Goal: Entertainment & Leisure: Consume media (video, audio)

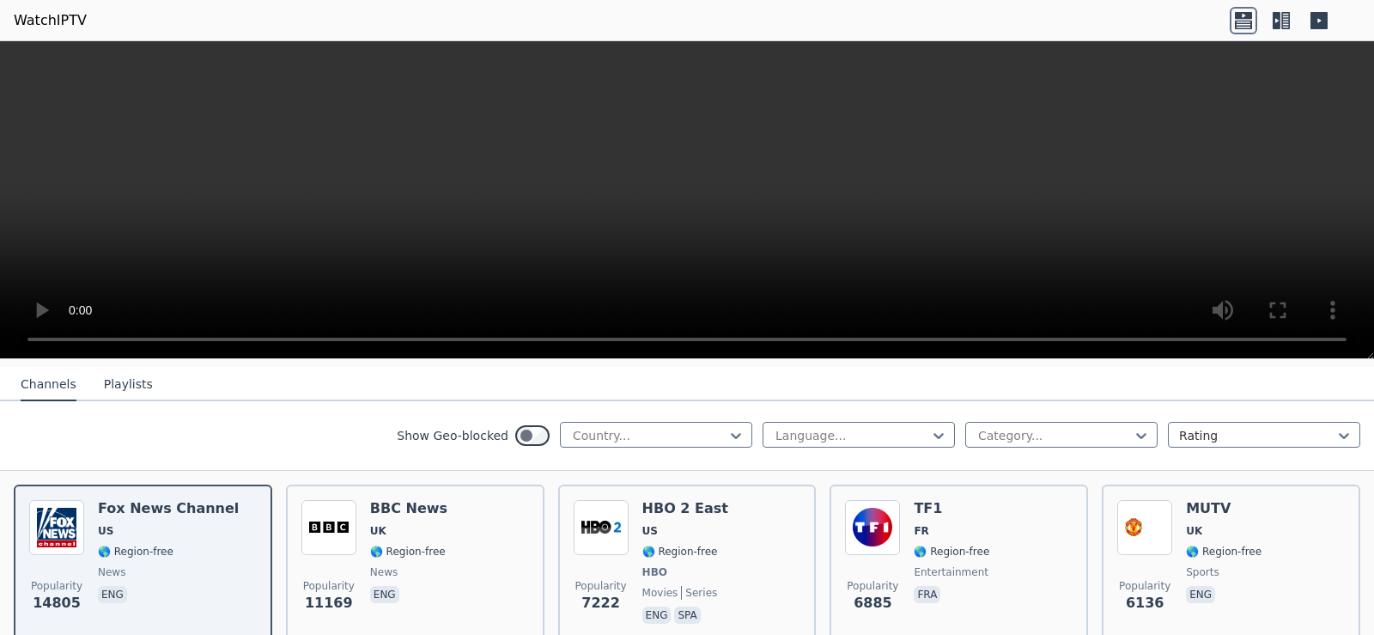
scroll to position [178, 0]
click at [694, 429] on div at bounding box center [649, 437] width 156 height 17
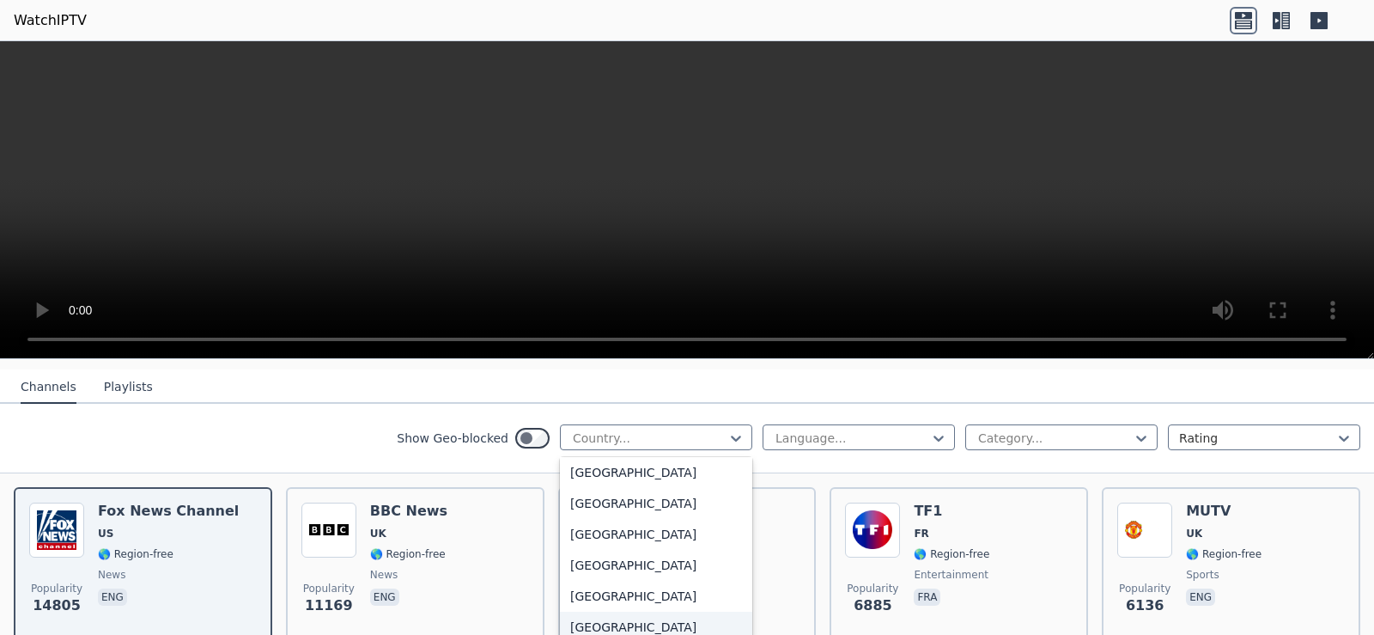
scroll to position [492, 0]
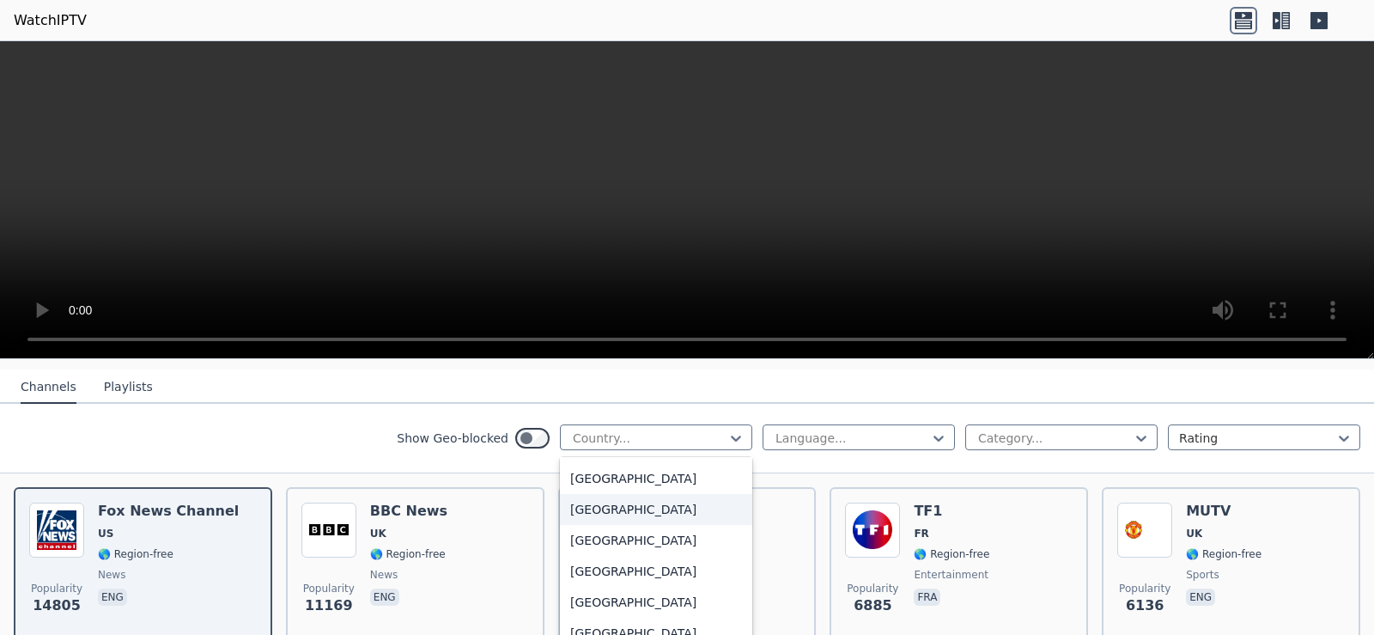
click at [672, 494] on div "[GEOGRAPHIC_DATA]" at bounding box center [656, 509] width 192 height 31
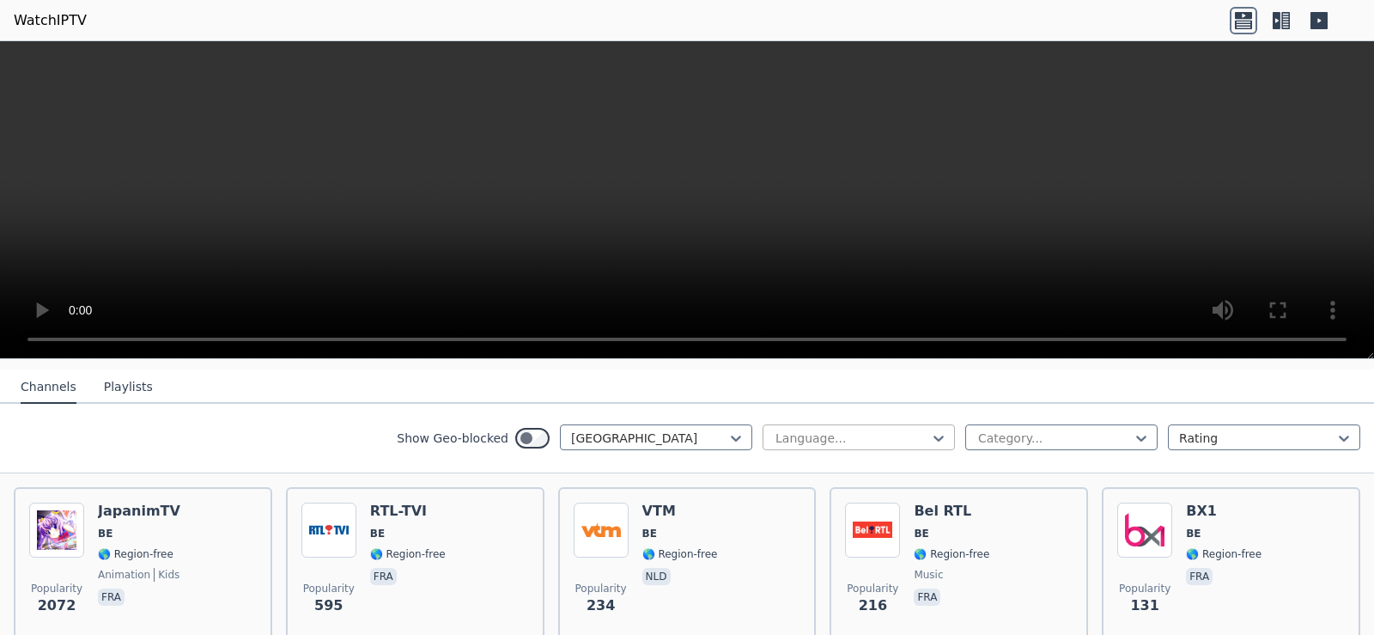
click at [832, 429] on div at bounding box center [852, 437] width 156 height 17
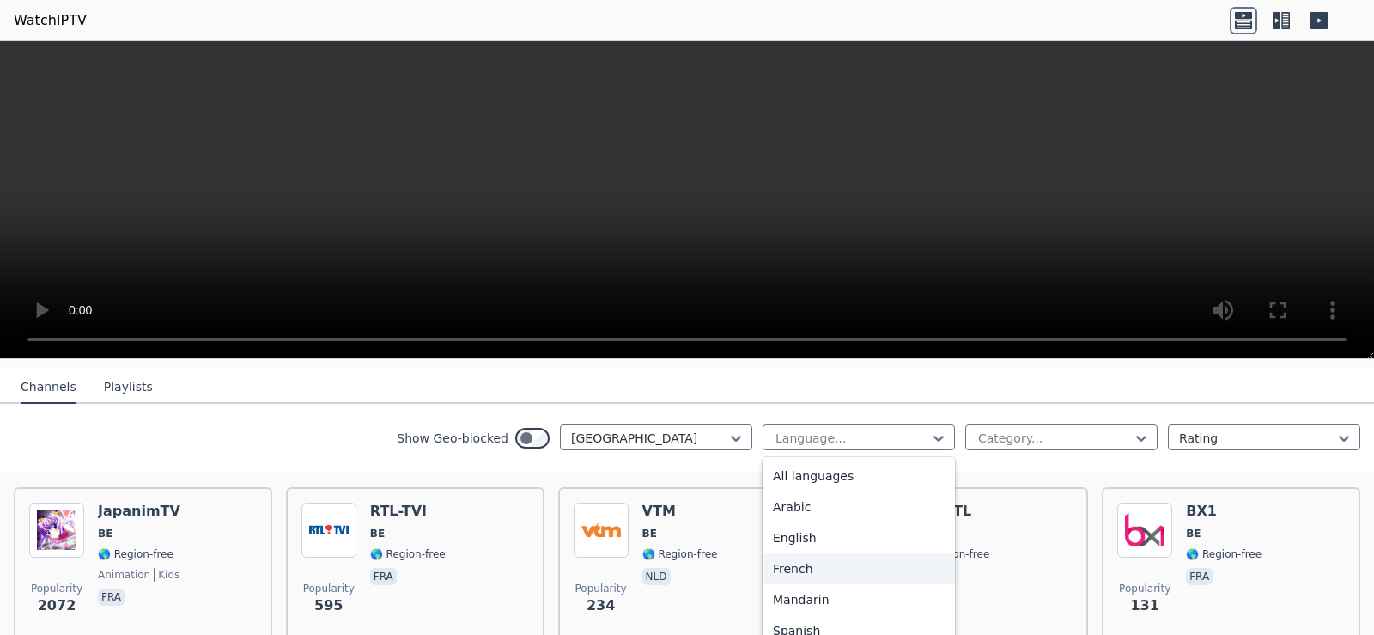
click at [826, 556] on div "French" at bounding box center [859, 568] width 192 height 31
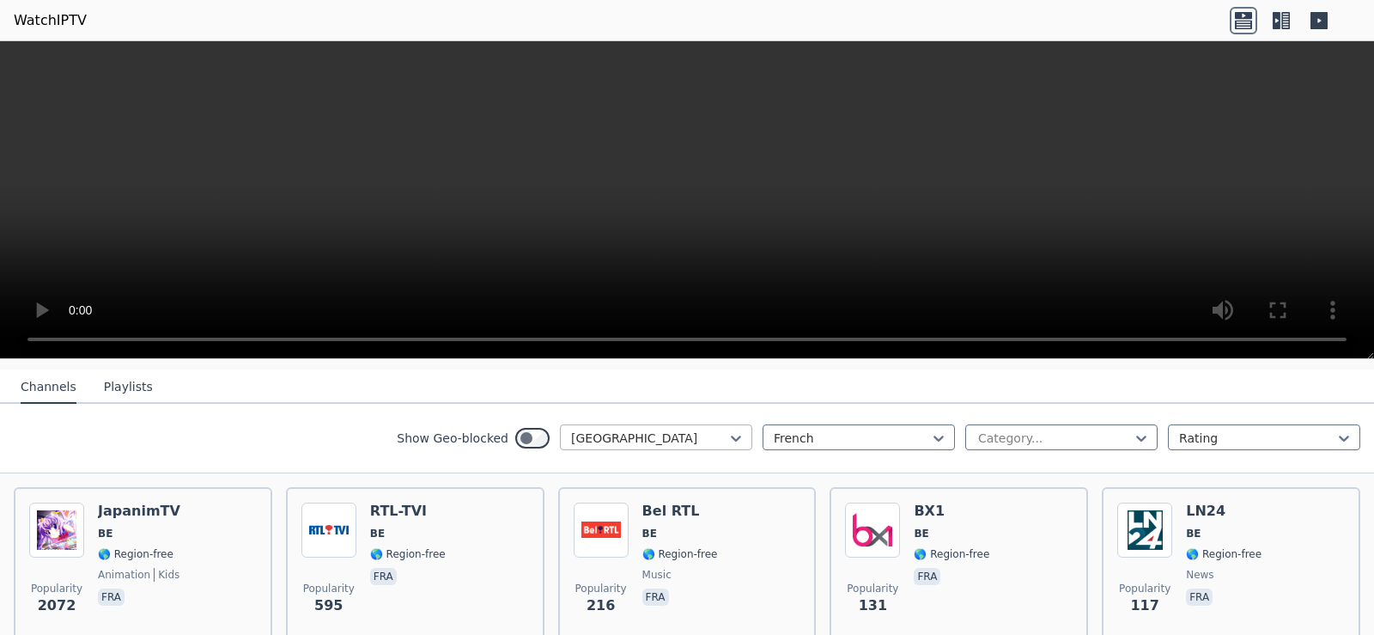
click at [672, 434] on div at bounding box center [649, 437] width 156 height 17
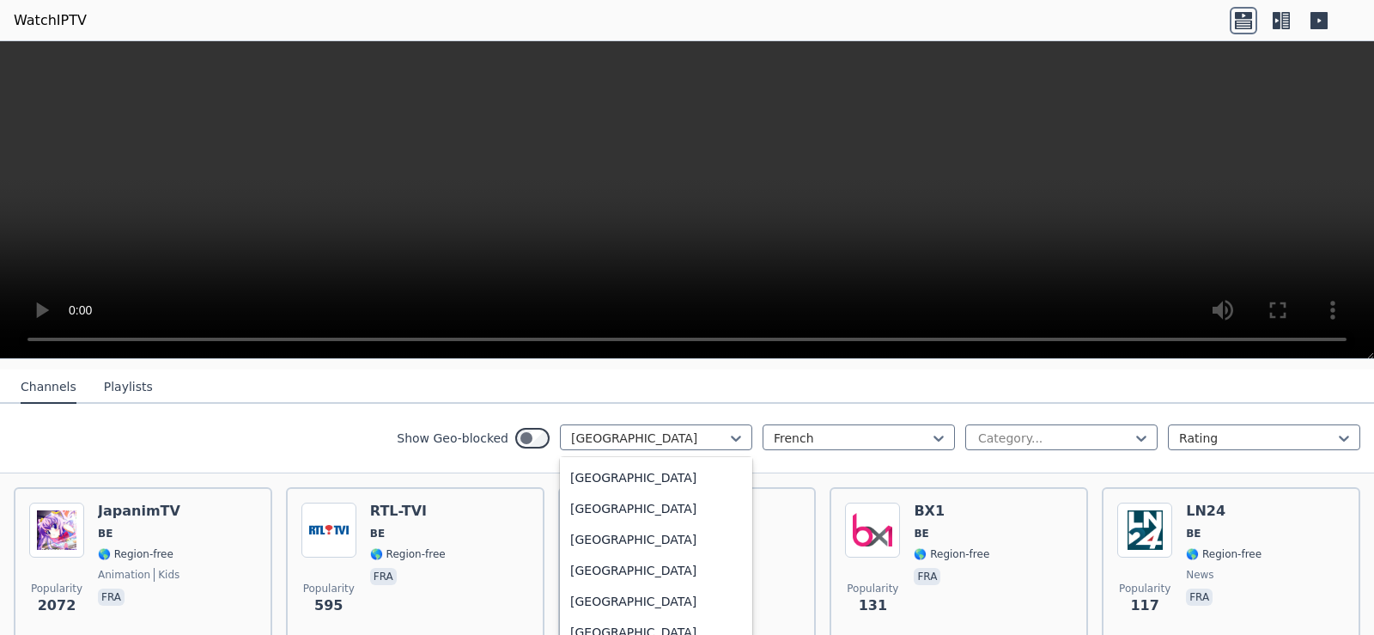
scroll to position [1870, 0]
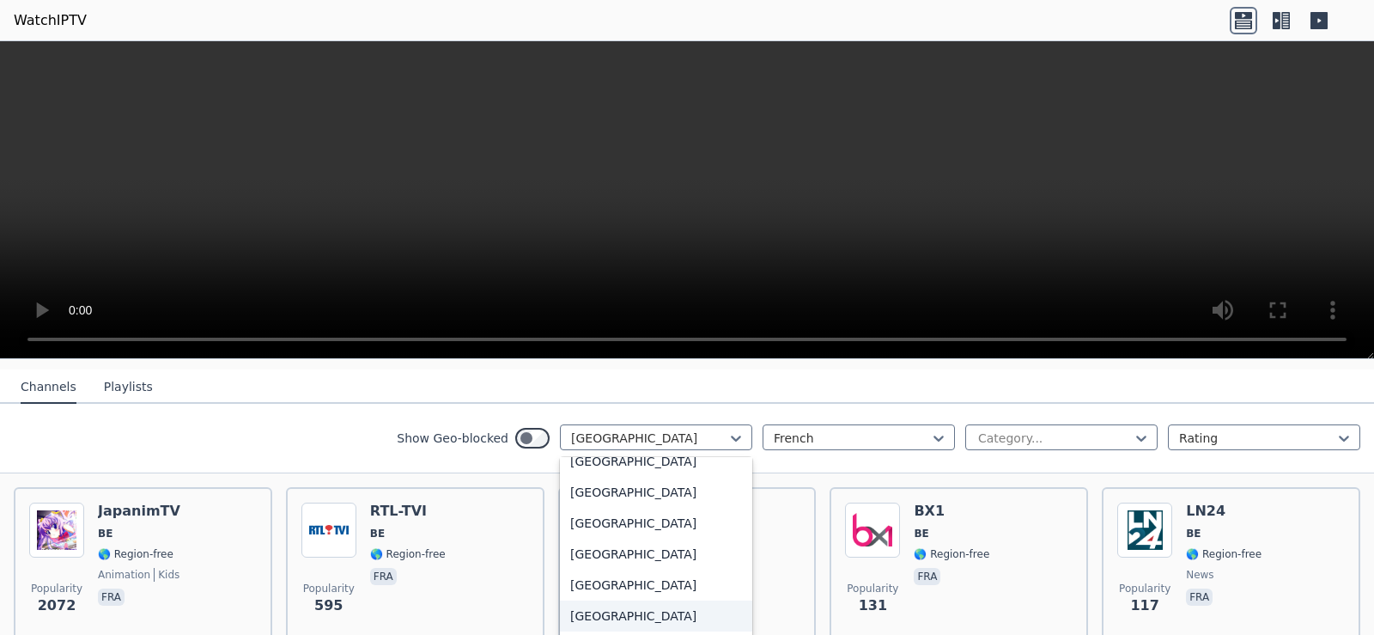
click at [608, 621] on div "[GEOGRAPHIC_DATA]" at bounding box center [656, 615] width 192 height 31
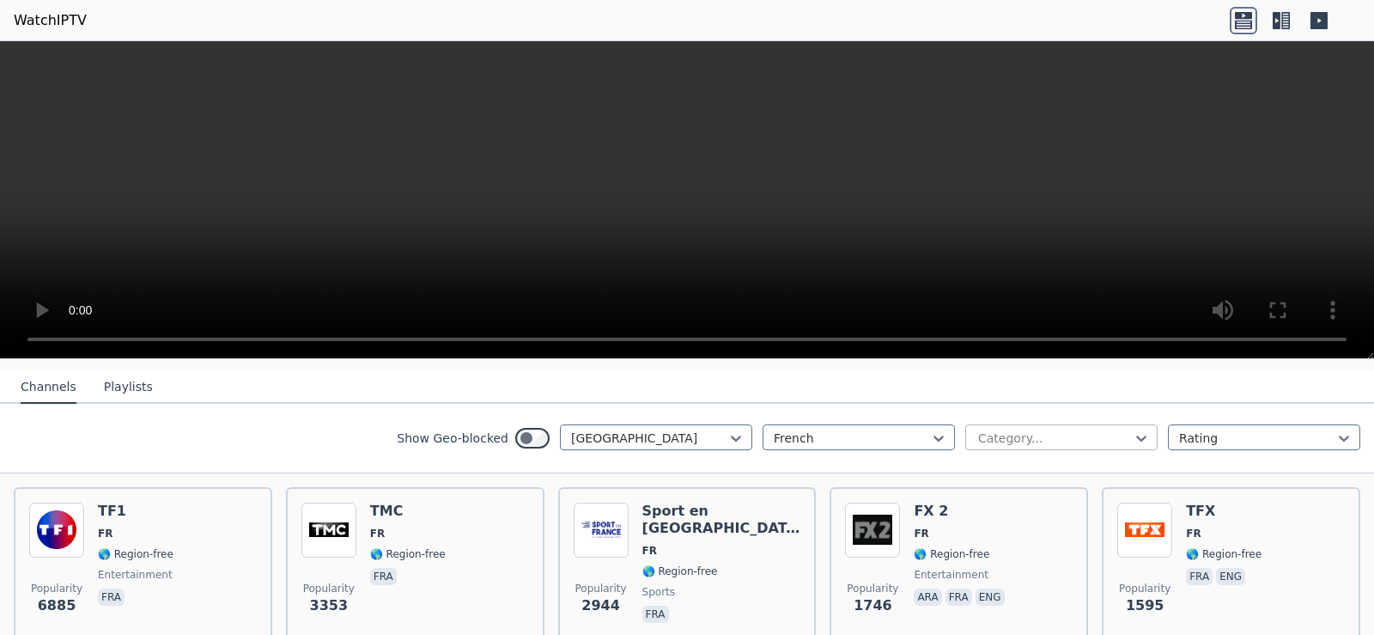
click at [1060, 429] on div at bounding box center [1054, 437] width 156 height 17
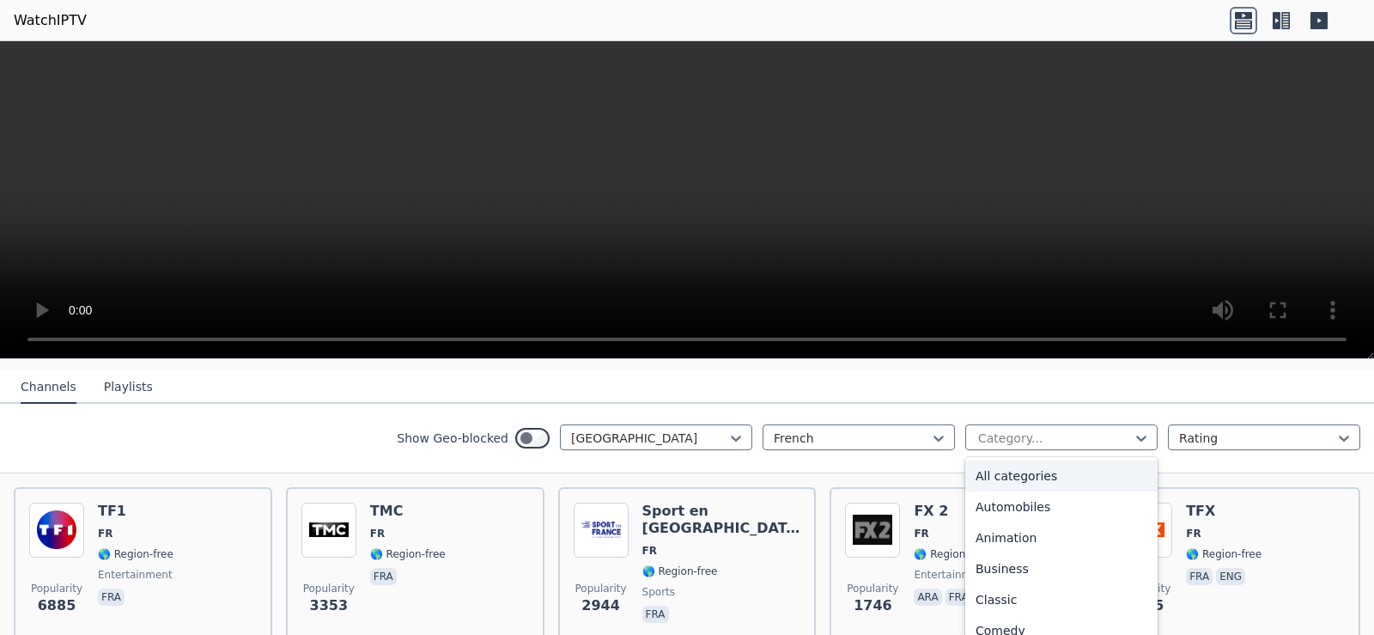
click at [1036, 465] on div "All categories" at bounding box center [1061, 475] width 192 height 31
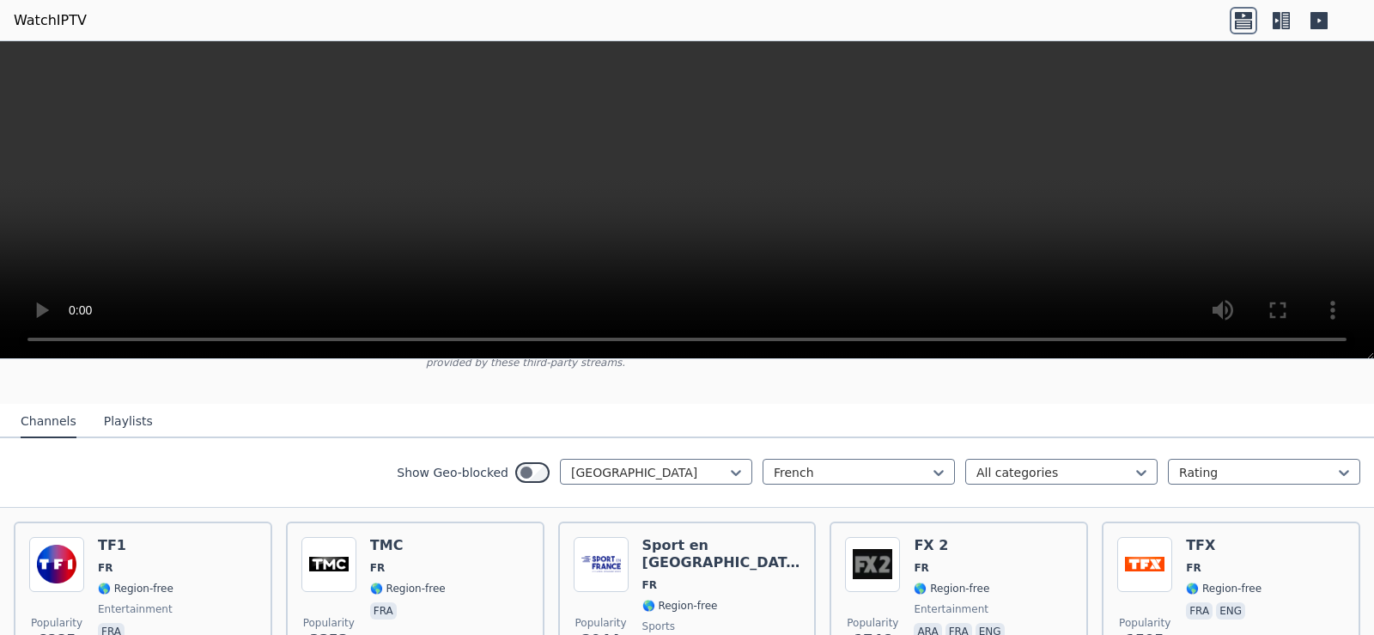
scroll to position [149, 0]
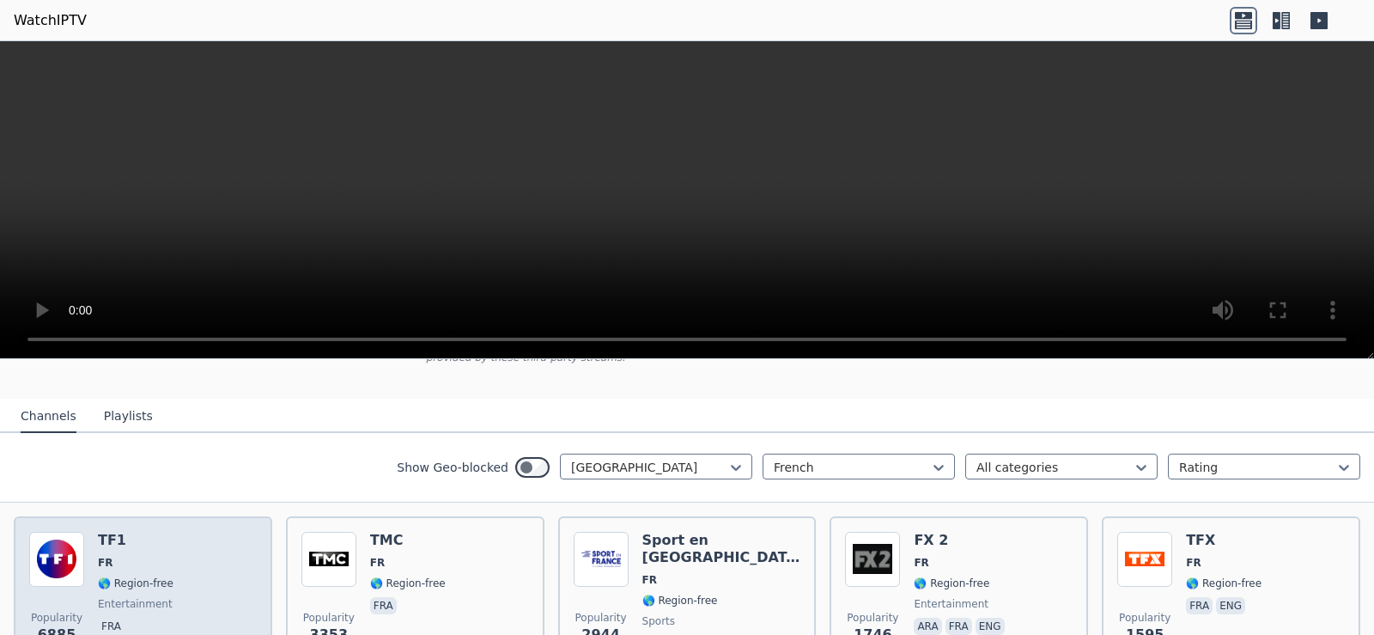
click at [190, 554] on div "Popularity 6885 TF1 FR 🌎 Region-free entertainment fra" at bounding box center [143, 594] width 228 height 124
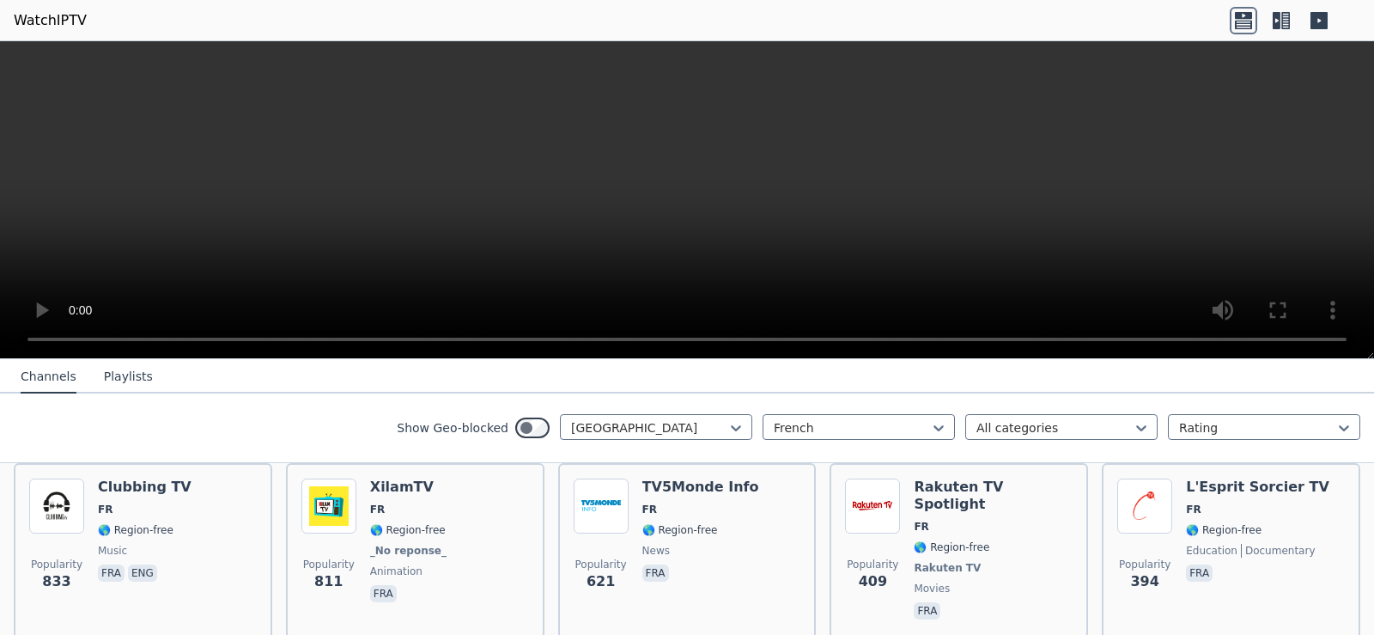
scroll to position [0, 0]
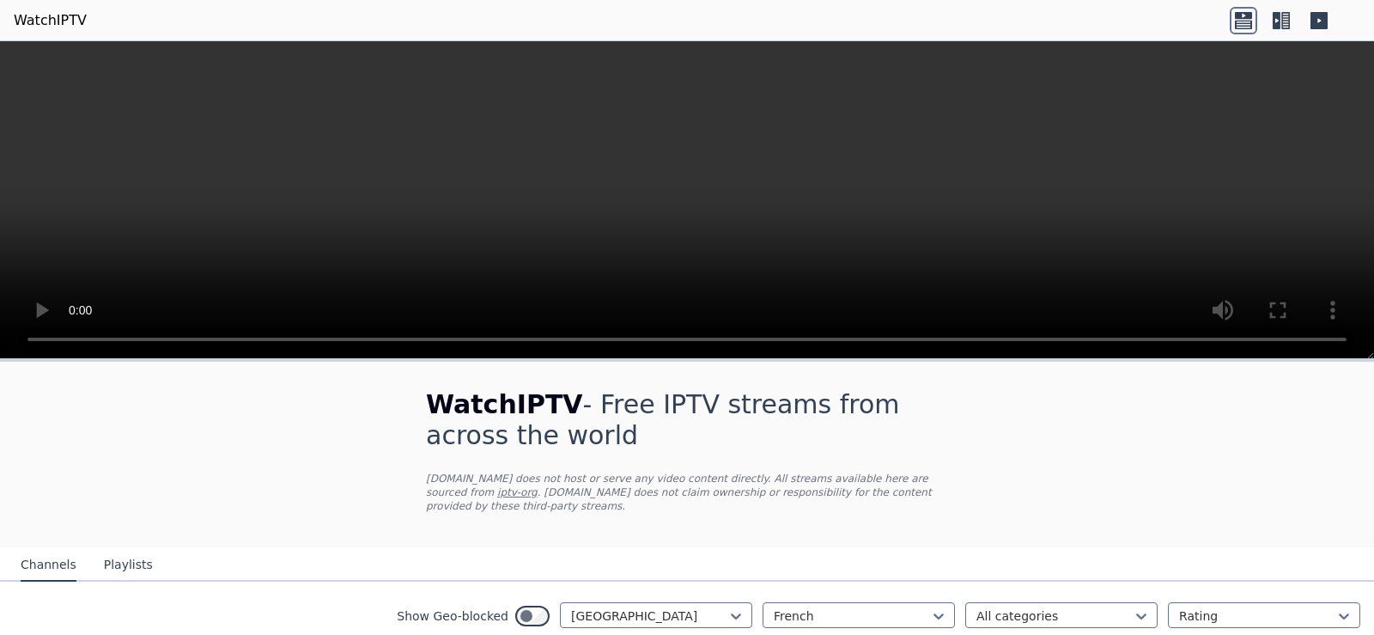
drag, startPoint x: 192, startPoint y: 447, endPoint x: 112, endPoint y: 577, distance: 151.8
click at [122, 552] on button "Playlists" at bounding box center [128, 565] width 49 height 33
